Goal: Book appointment/travel/reservation

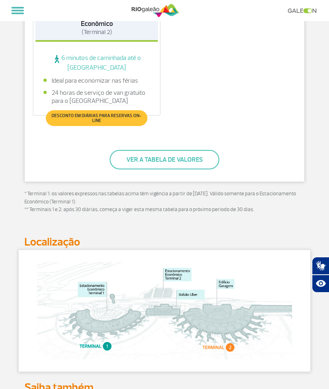
scroll to position [536, 0]
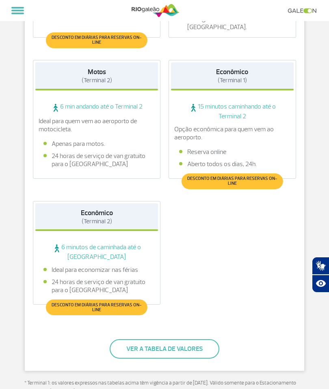
scroll to position [314, 0]
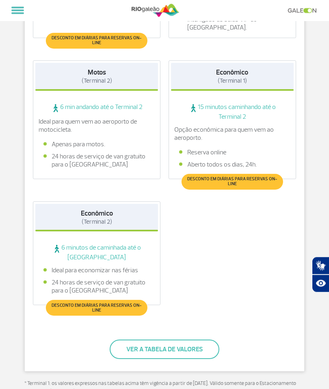
click at [291, 12] on link at bounding box center [303, 10] width 33 height 5
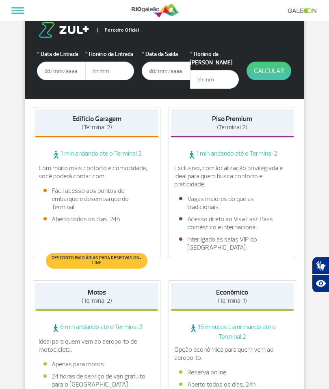
scroll to position [91, 0]
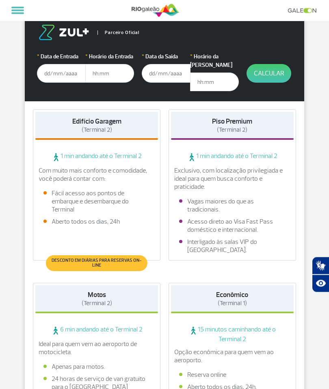
click at [252, 153] on span "1 min andando até o Terminal 2" at bounding box center [232, 158] width 122 height 10
click at [239, 153] on span "1 min andando até o Terminal 2" at bounding box center [232, 158] width 122 height 10
click at [46, 68] on input "text" at bounding box center [61, 73] width 49 height 19
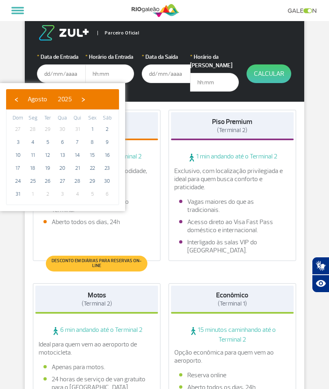
click at [89, 98] on span "›" at bounding box center [83, 99] width 12 height 12
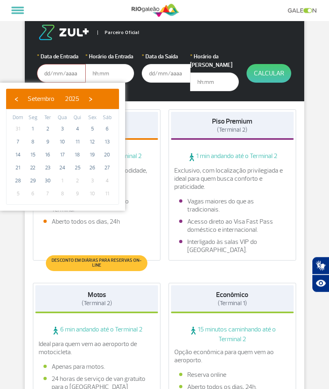
click at [97, 100] on span "›" at bounding box center [90, 99] width 12 height 12
click at [14, 140] on span "5" at bounding box center [17, 141] width 13 height 13
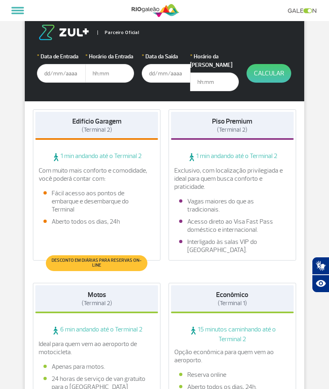
type input "[DATE]"
click at [93, 74] on input "text" at bounding box center [109, 73] width 49 height 19
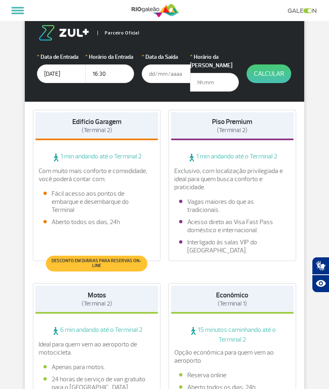
type input "16:30"
click at [161, 71] on input "text" at bounding box center [166, 73] width 49 height 19
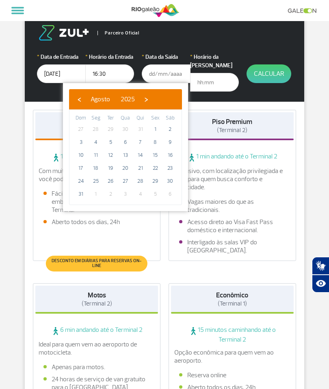
click at [152, 95] on span "›" at bounding box center [146, 99] width 12 height 12
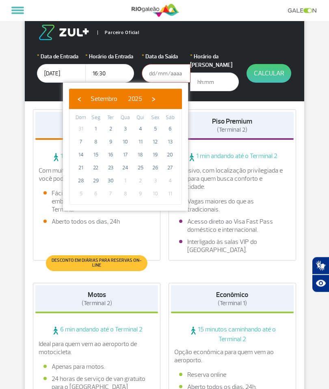
click at [159, 102] on span "›" at bounding box center [153, 99] width 12 height 12
click at [150, 164] on span "24" at bounding box center [154, 167] width 13 height 13
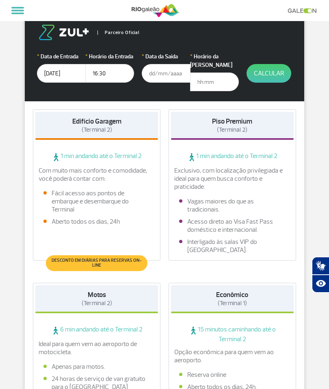
type input "[DATE]"
click at [208, 73] on input "text" at bounding box center [214, 82] width 49 height 19
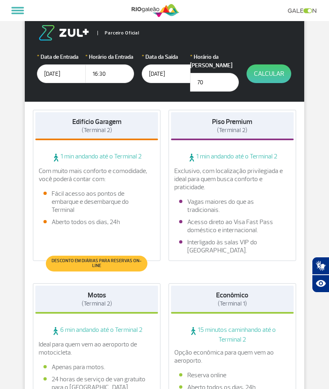
type input "7"
type input "6"
type input "06:30"
click at [275, 75] on button "Calcular" at bounding box center [268, 73] width 45 height 19
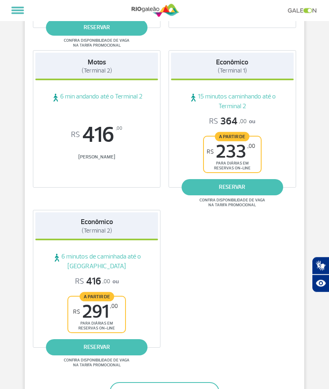
scroll to position [239, 0]
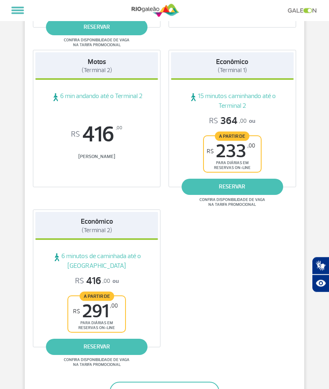
click at [79, 342] on link "reservar" at bounding box center [96, 347] width 101 height 16
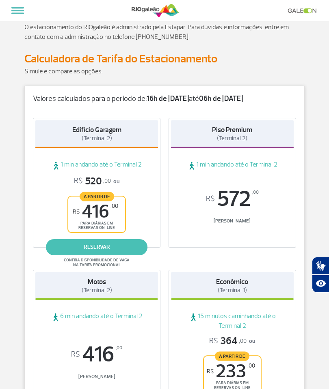
scroll to position [0, 0]
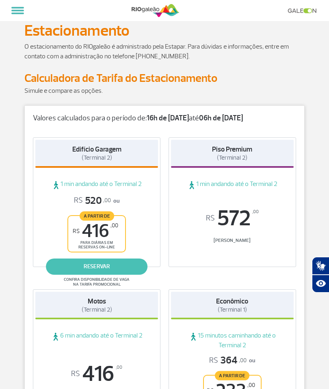
click at [189, 116] on strong "16h de [DATE]" at bounding box center [167, 118] width 42 height 9
click at [194, 124] on div "Valores calculados para o período de: 16h de [DATE] até 06h de [DATE] Edifício …" at bounding box center [164, 379] width 280 height 548
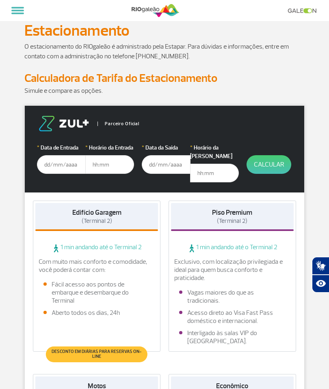
click at [47, 162] on input "text" at bounding box center [61, 164] width 49 height 19
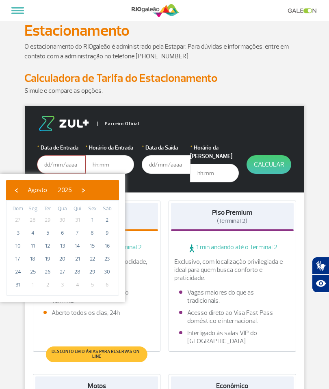
click at [89, 189] on span "›" at bounding box center [83, 190] width 12 height 12
click at [116, 186] on div "‹ ​ Setembro ​ 2025 ​ ›" at bounding box center [62, 190] width 113 height 20
click at [97, 187] on span "›" at bounding box center [90, 190] width 12 height 12
click at [21, 231] on span "5" at bounding box center [17, 233] width 13 height 13
type input "[DATE]"
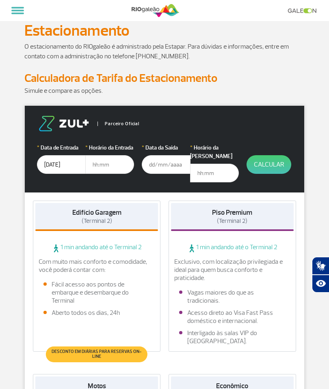
click at [103, 162] on input "text" at bounding box center [109, 164] width 49 height 19
type input "17:00"
click at [174, 165] on input "text" at bounding box center [166, 164] width 49 height 19
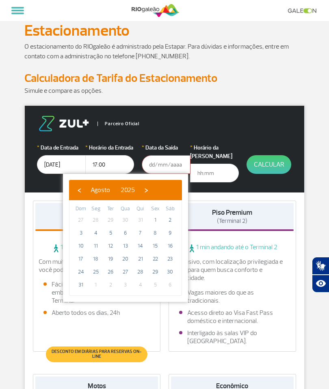
click at [152, 190] on span "›" at bounding box center [146, 190] width 12 height 12
click at [159, 185] on span "›" at bounding box center [153, 190] width 12 height 12
click at [157, 257] on span "24" at bounding box center [154, 259] width 13 height 13
type input "[DATE]"
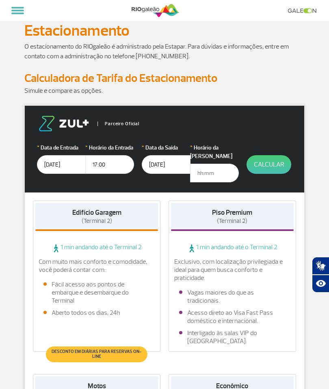
click at [205, 164] on input "text" at bounding box center [214, 173] width 49 height 19
type input "6"
type input "06:00"
click at [273, 166] on button "Calcular" at bounding box center [268, 164] width 45 height 19
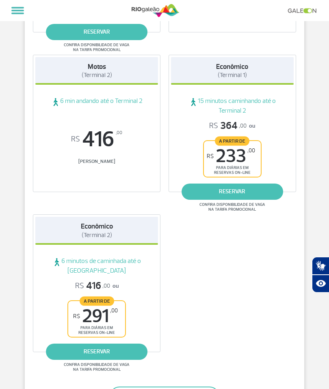
scroll to position [267, 0]
